Goal: Contribute content: Add original content to the website for others to see

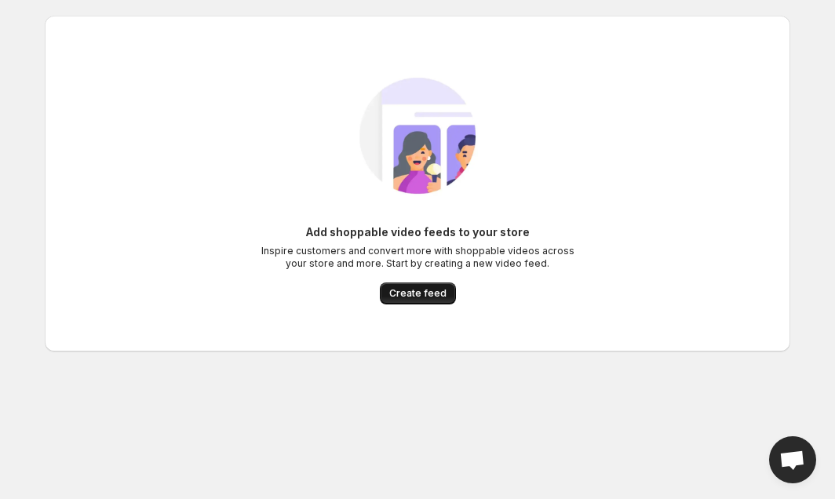
click at [420, 291] on span "Create feed" at bounding box center [417, 293] width 57 height 13
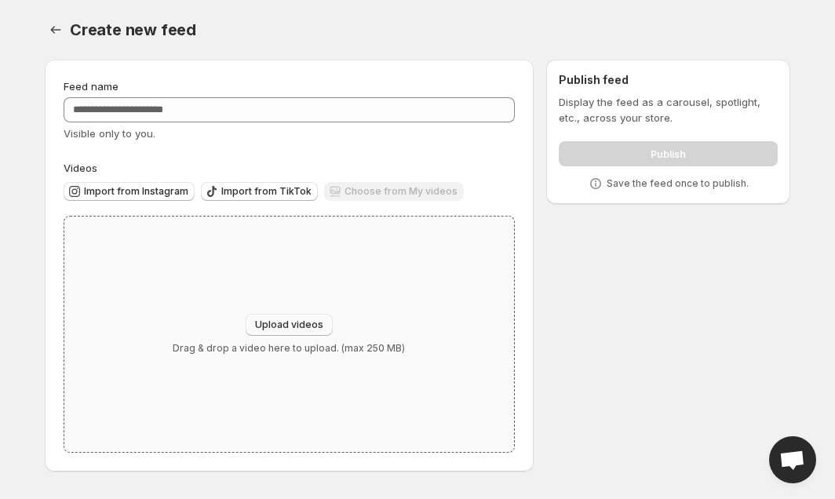
click at [276, 330] on span "Upload videos" at bounding box center [289, 325] width 68 height 13
type input "**********"
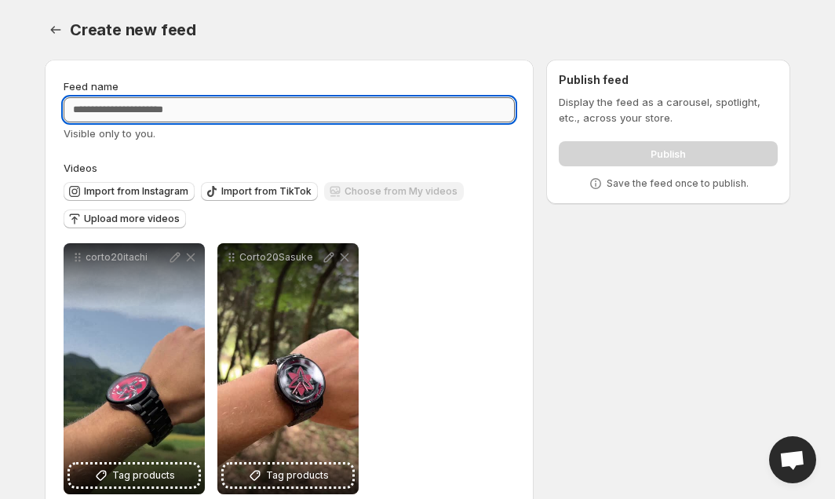
click at [193, 110] on input "Feed name" at bounding box center [289, 109] width 451 height 25
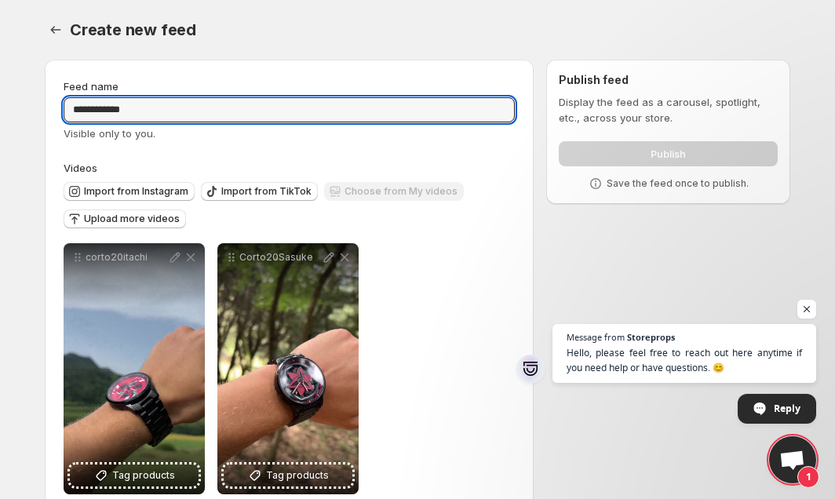
type input "**********"
click at [420, 256] on div "**********" at bounding box center [289, 368] width 451 height 251
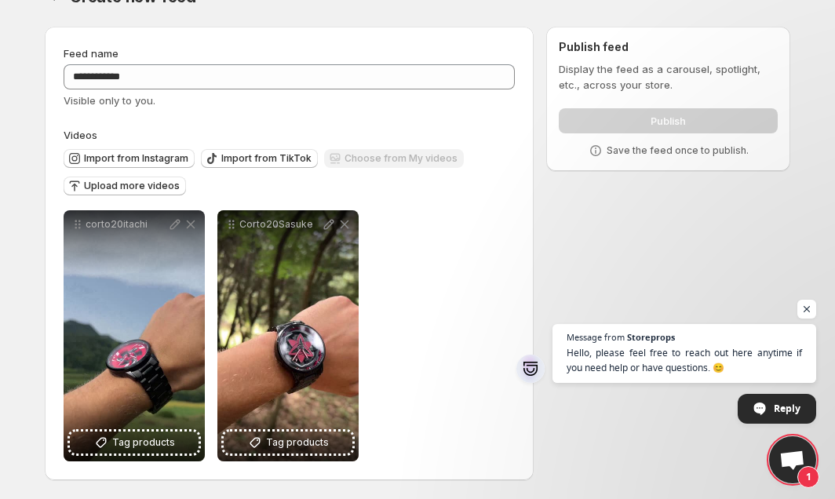
scroll to position [33, 0]
click at [806, 309] on span "Open chat" at bounding box center [807, 310] width 20 height 20
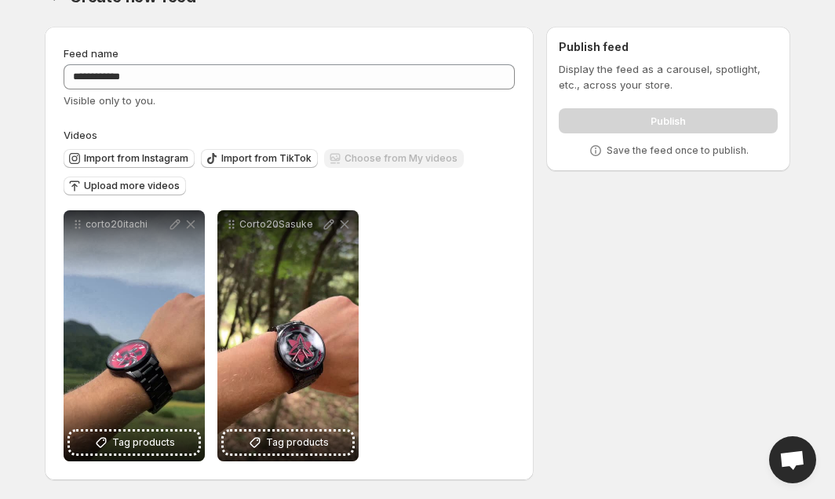
scroll to position [0, 0]
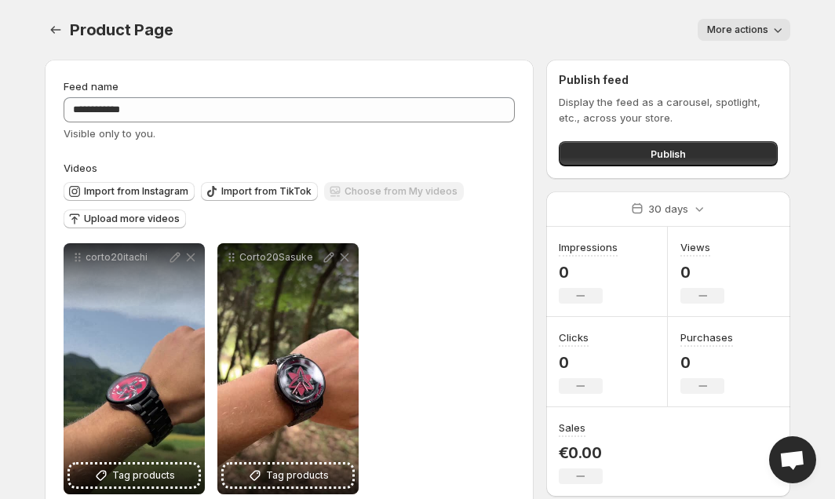
click at [745, 28] on span "More actions" at bounding box center [737, 30] width 61 height 13
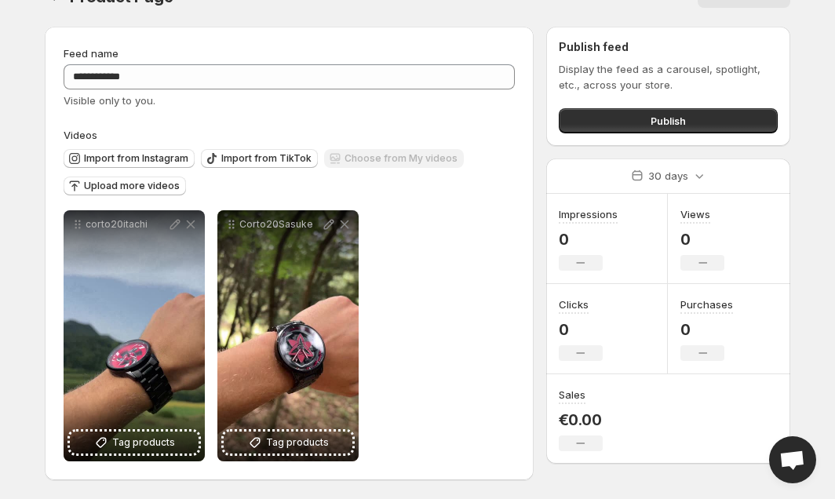
scroll to position [33, 0]
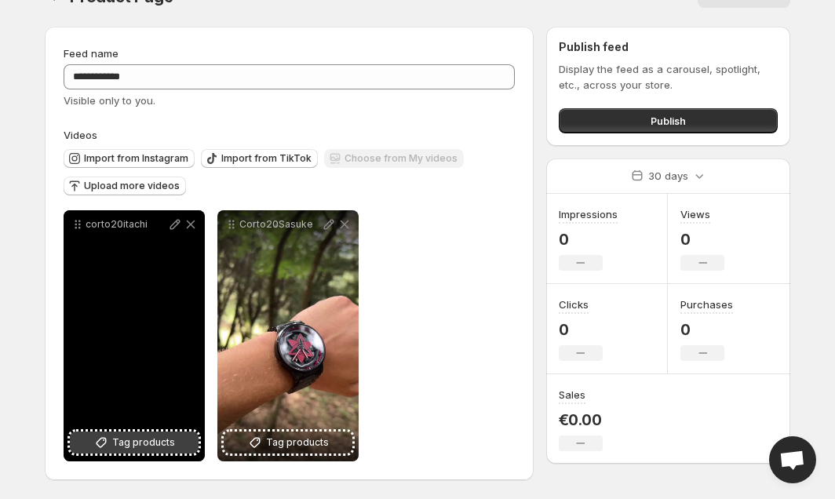
click at [133, 443] on span "Tag products" at bounding box center [143, 443] width 63 height 16
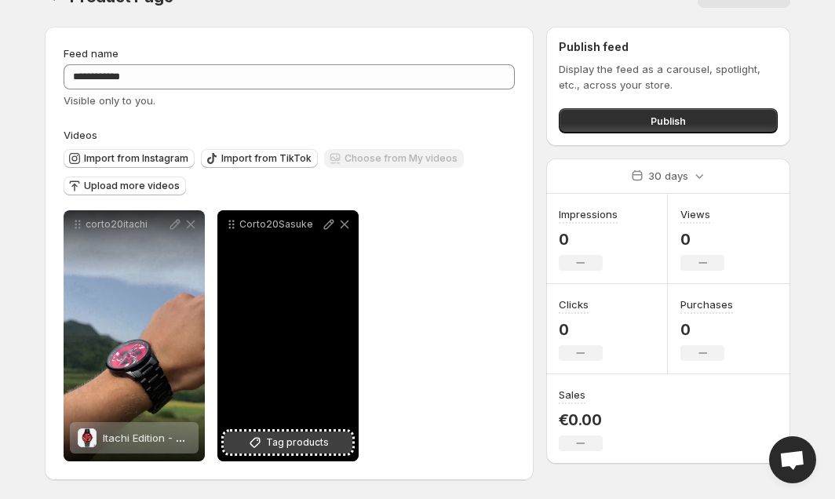
click at [290, 441] on span "Tag products" at bounding box center [297, 443] width 63 height 16
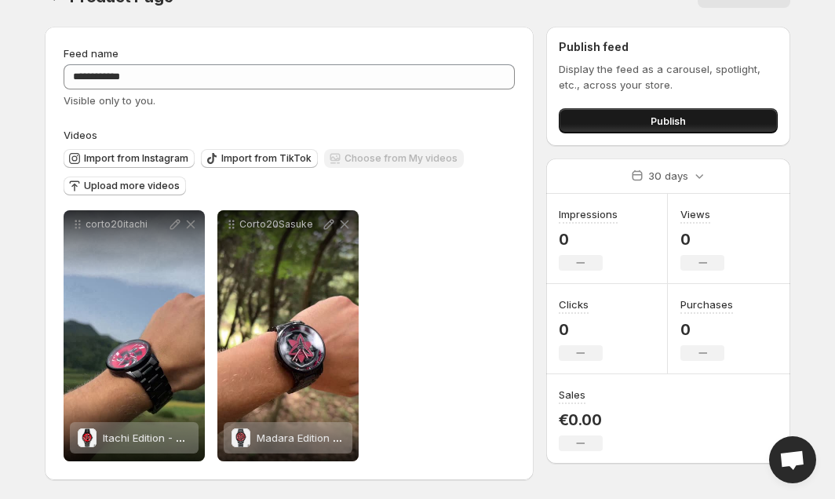
click at [643, 129] on button "Publish" at bounding box center [668, 120] width 219 height 25
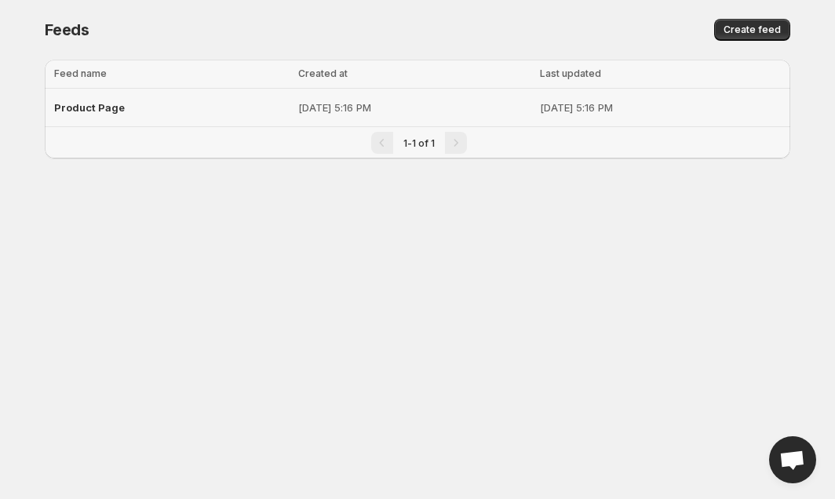
click at [224, 99] on td "Product Page" at bounding box center [169, 108] width 249 height 38
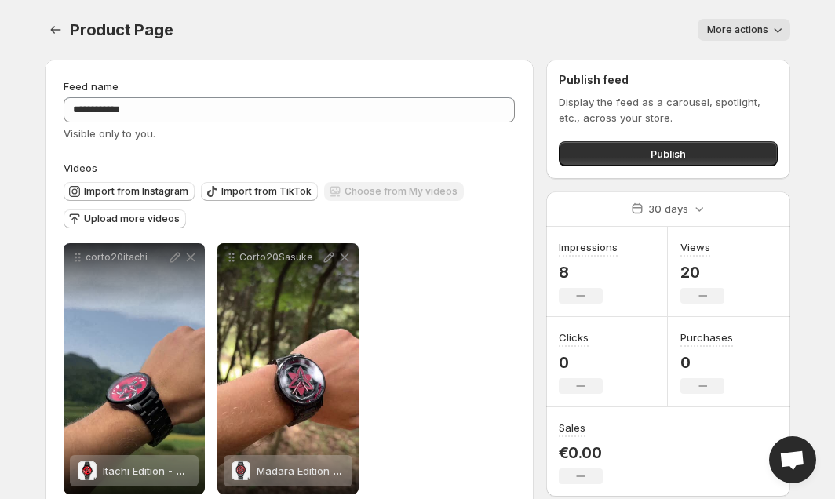
click at [737, 40] on button "More actions" at bounding box center [744, 30] width 93 height 22
click at [436, 37] on div "More actions" at bounding box center [491, 30] width 598 height 22
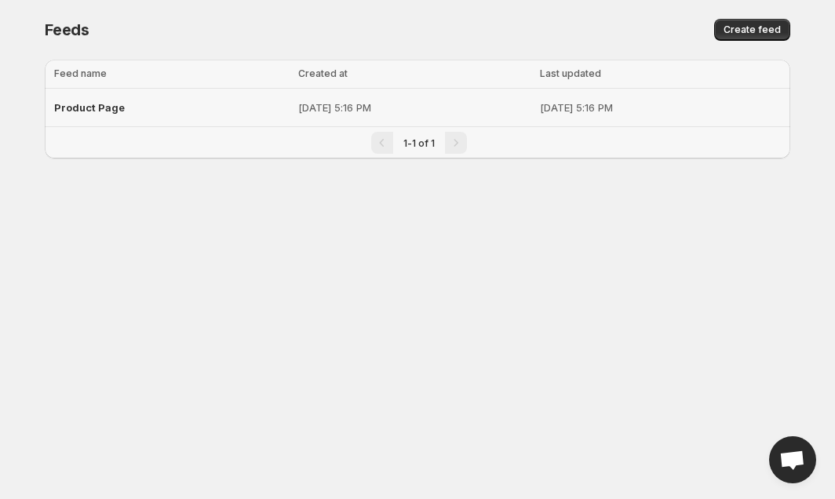
click at [173, 102] on div "Product Page" at bounding box center [171, 107] width 235 height 28
